Goal: Transaction & Acquisition: Purchase product/service

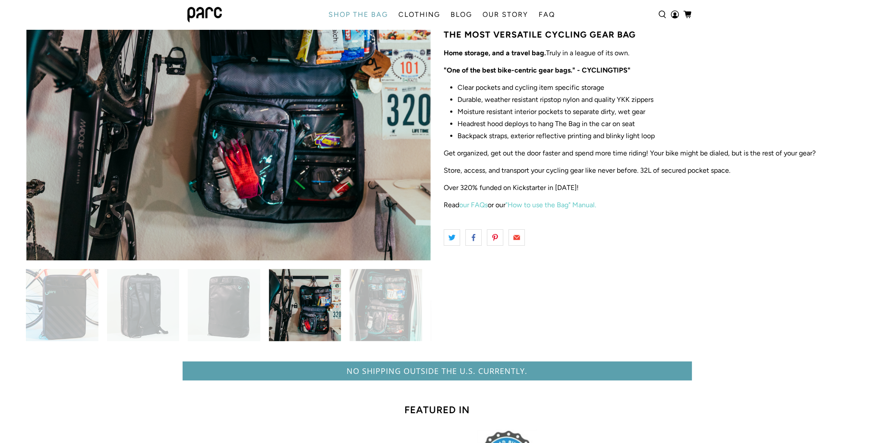
scroll to position [212, 0]
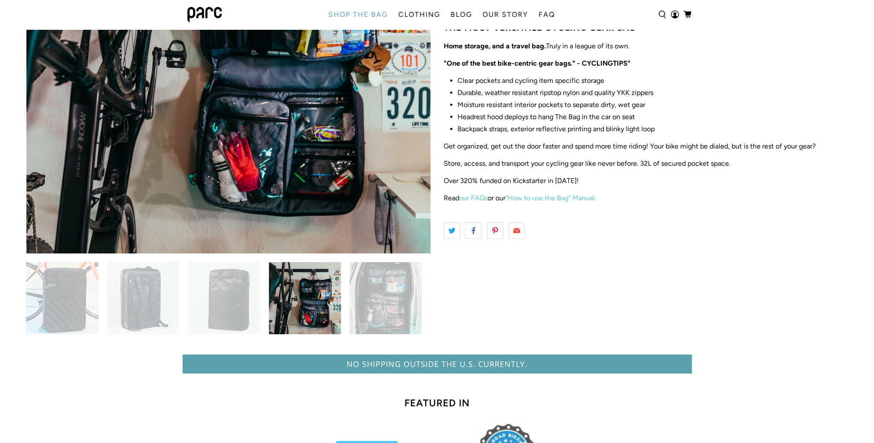
click at [403, 307] on img at bounding box center [386, 298] width 73 height 73
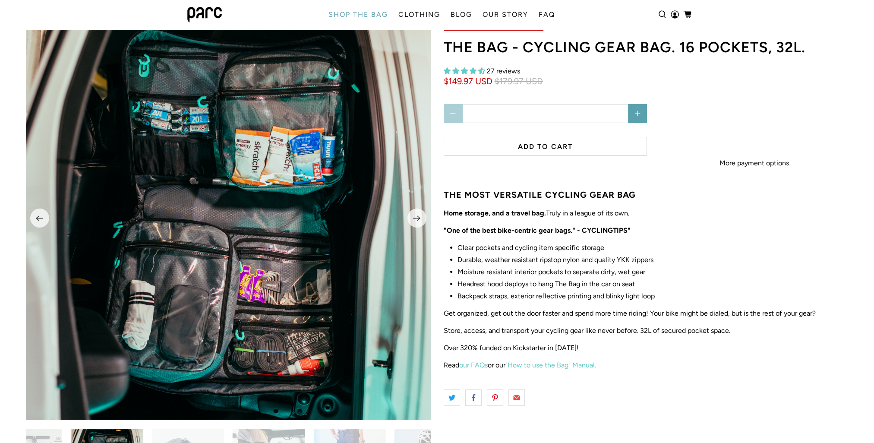
scroll to position [39, 0]
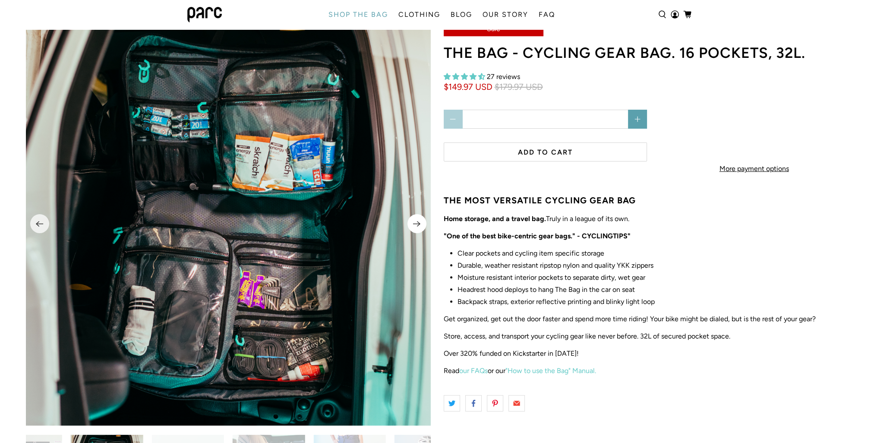
click at [418, 225] on icon "Next" at bounding box center [417, 223] width 8 height 11
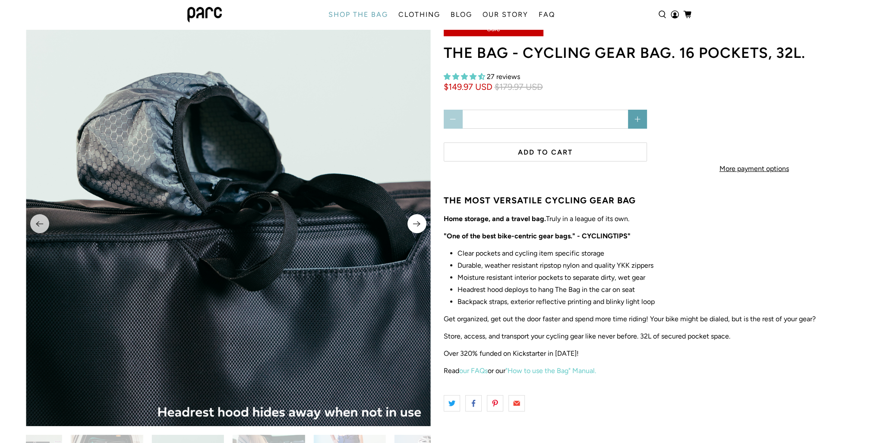
click at [418, 225] on icon "Next" at bounding box center [417, 223] width 8 height 11
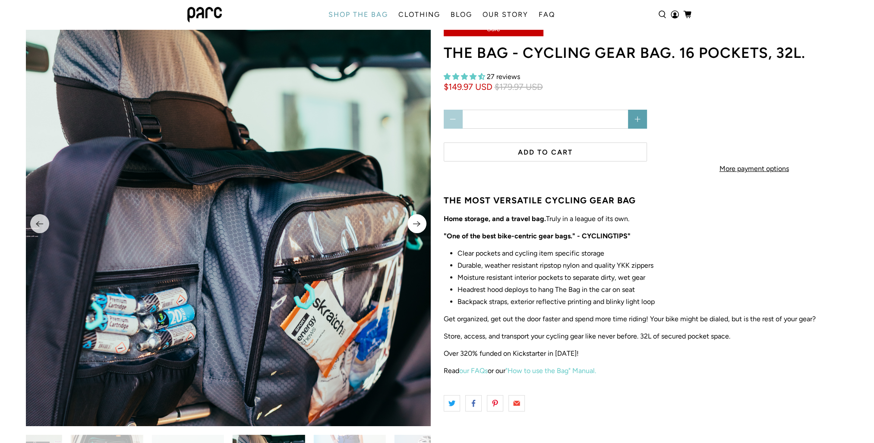
click at [418, 226] on icon "Next" at bounding box center [417, 223] width 8 height 11
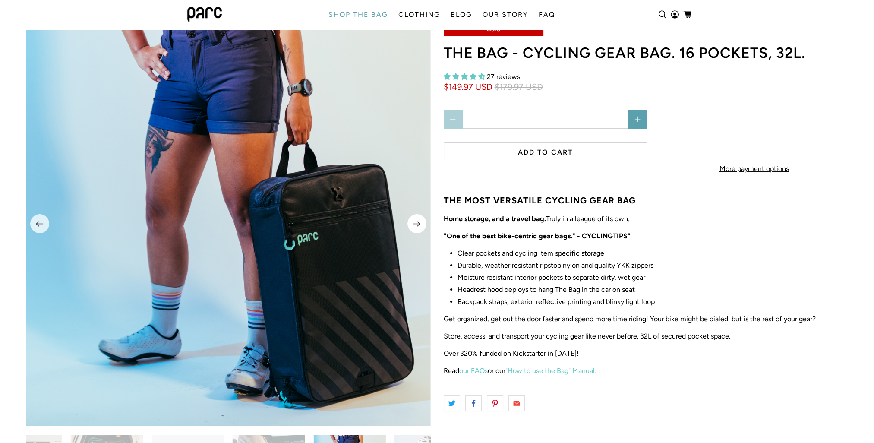
click at [420, 228] on icon "Next" at bounding box center [417, 223] width 8 height 11
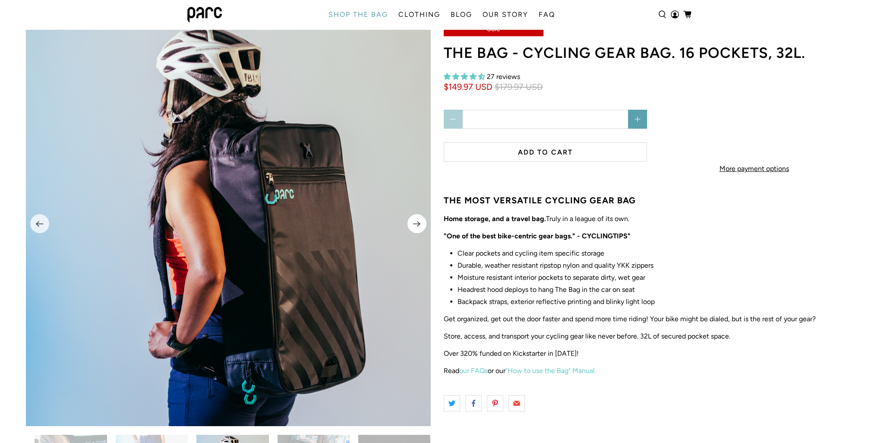
click at [422, 229] on button "Next" at bounding box center [417, 223] width 19 height 19
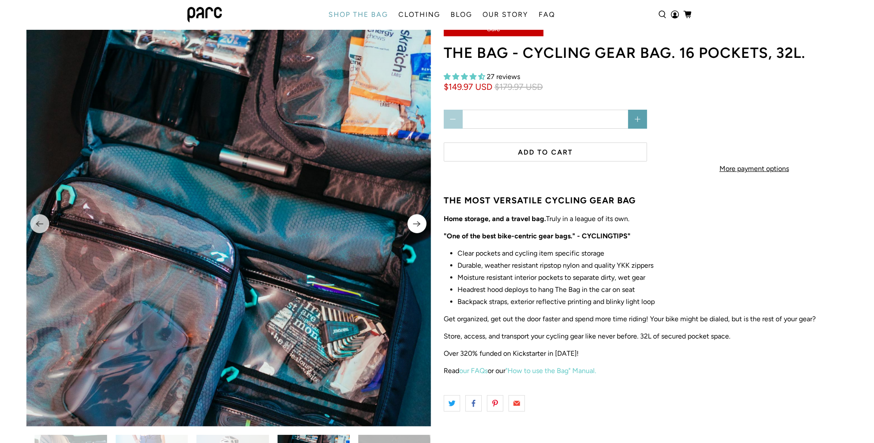
click at [423, 228] on button "Next" at bounding box center [417, 223] width 19 height 19
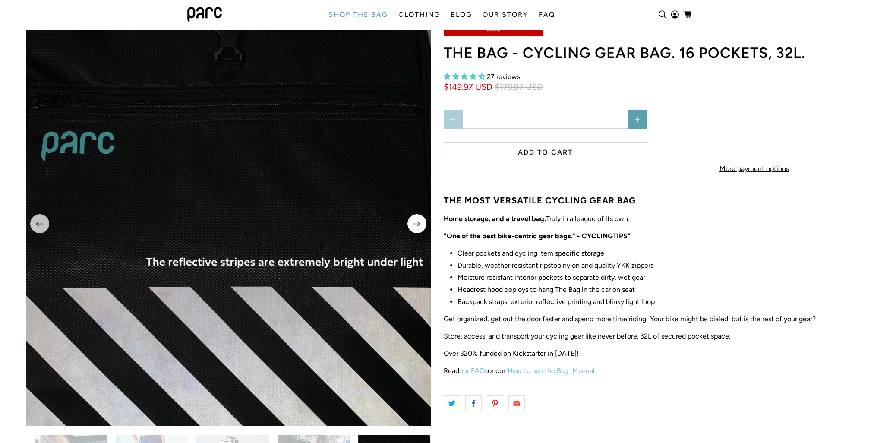
click at [423, 228] on button "Next" at bounding box center [417, 223] width 19 height 19
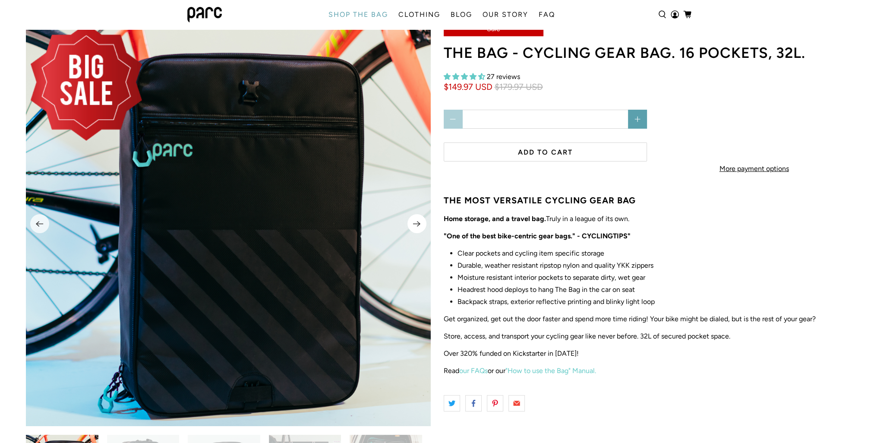
click at [423, 228] on button "Next" at bounding box center [417, 223] width 19 height 19
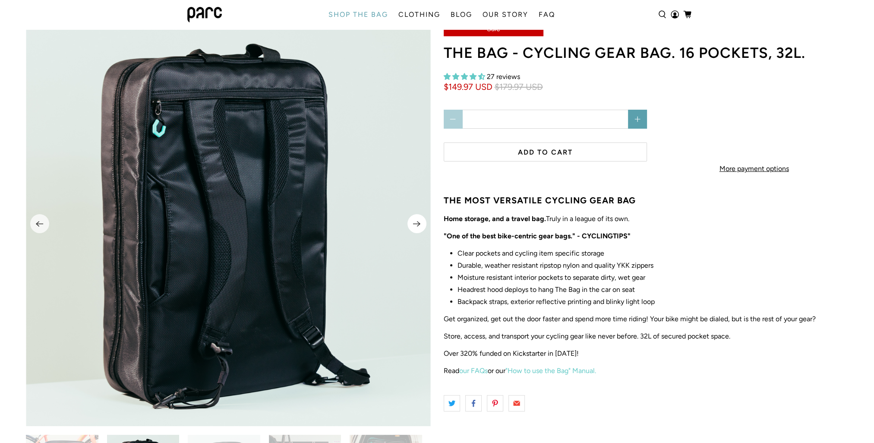
click at [423, 228] on button "Next" at bounding box center [417, 223] width 19 height 19
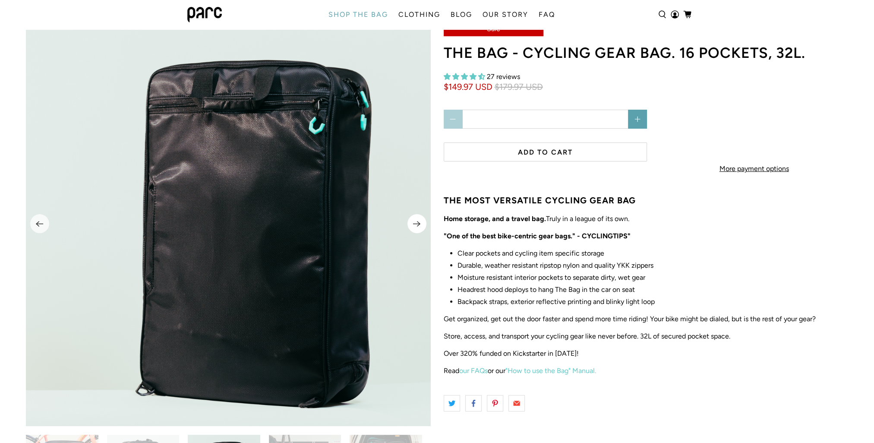
click at [423, 228] on button "Next" at bounding box center [417, 223] width 19 height 19
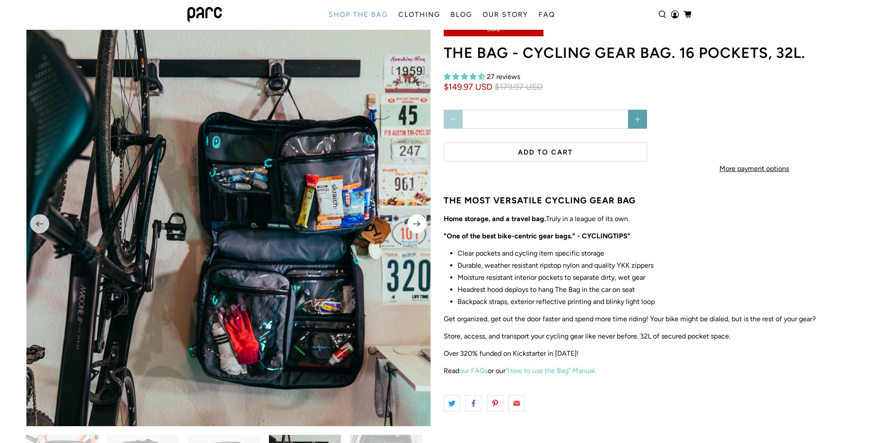
click at [417, 223] on icon "Next" at bounding box center [417, 223] width 8 height 11
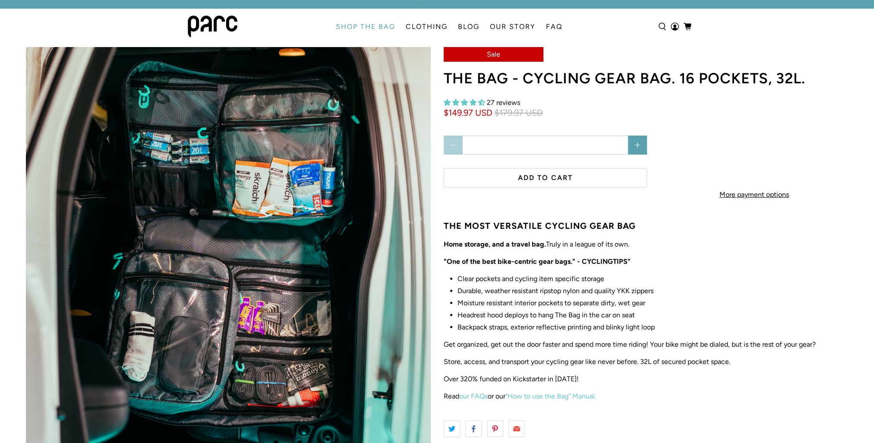
scroll to position [0, 0]
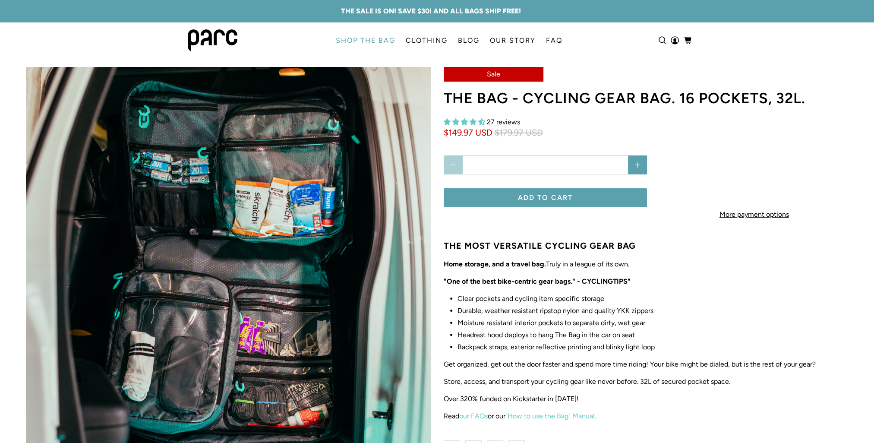
click at [575, 199] on button "Add to cart" at bounding box center [546, 197] width 204 height 19
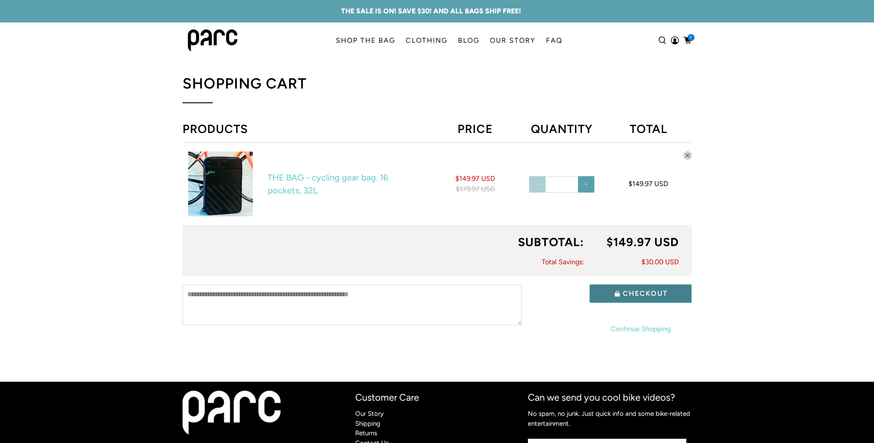
click at [648, 292] on button "Checkout" at bounding box center [641, 294] width 102 height 18
